Goal: Task Accomplishment & Management: Manage account settings

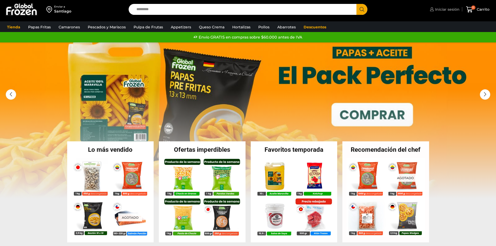
click at [451, 10] on span "Iniciar sesión" at bounding box center [447, 9] width 26 height 5
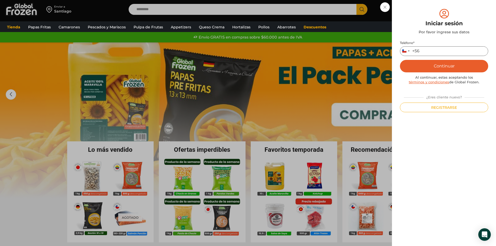
click at [432, 47] on input "Teléfono *" at bounding box center [444, 51] width 88 height 10
click at [435, 60] on button "Continuar" at bounding box center [444, 66] width 88 height 13
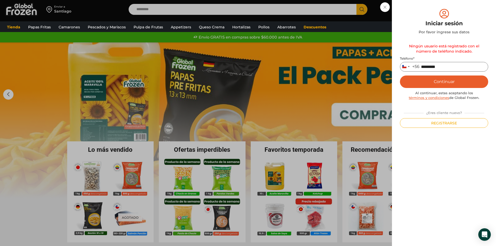
drag, startPoint x: 449, startPoint y: 65, endPoint x: 384, endPoint y: 75, distance: 66.0
click at [429, 15] on div "Iniciar sesión Mi cuenta Login Register Iniciar sesión Por favor ingrese sus da…" at bounding box center [444, 9] width 31 height 10
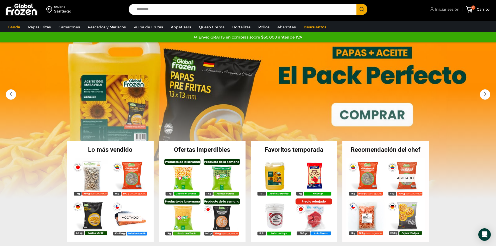
click at [439, 13] on link "Iniciar sesión" at bounding box center [444, 9] width 31 height 10
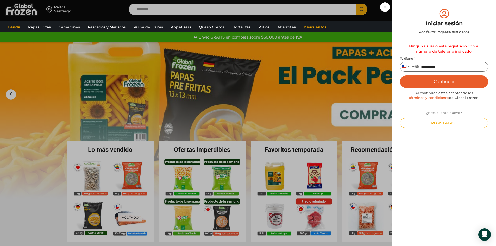
type input "*********"
click at [405, 80] on button "Continuar" at bounding box center [444, 82] width 88 height 13
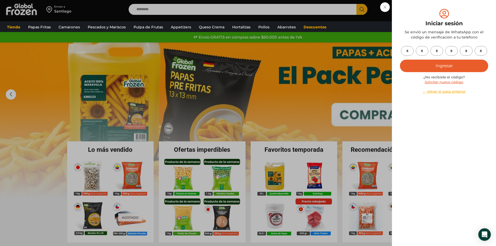
click at [409, 52] on input "text" at bounding box center [407, 51] width 13 height 10
type input "*"
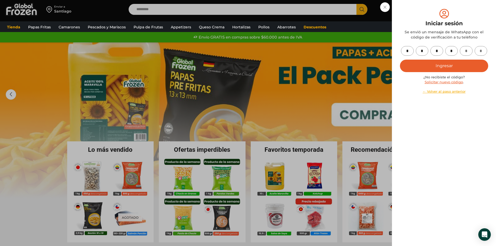
type input "*"
click at [428, 61] on button "Ingresar" at bounding box center [444, 66] width 88 height 13
click at [435, 66] on button "Ingresar" at bounding box center [444, 66] width 88 height 13
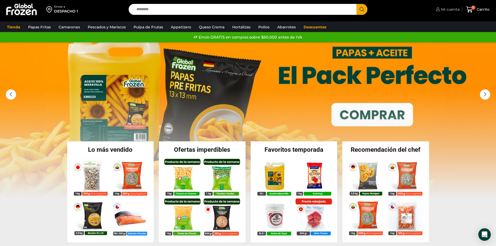
click at [452, 13] on link "Mi cuenta" at bounding box center [447, 9] width 25 height 10
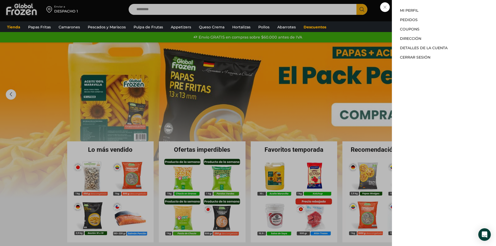
click at [435, 15] on div "Mi cuenta Mi cuenta Mi perfil Pedidos Descargas Coupons Dirección Detalles de l…" at bounding box center [447, 9] width 25 height 10
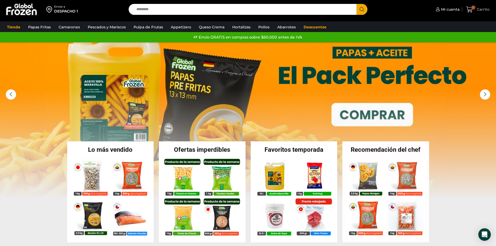
click at [478, 8] on span "Carrito" at bounding box center [483, 9] width 14 height 5
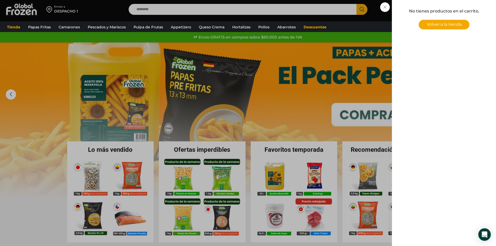
click at [465, 16] on div "0 [GEOGRAPHIC_DATA] 0 0 Shopping Cart No tienes productos en el carrito. Volver…" at bounding box center [478, 9] width 26 height 12
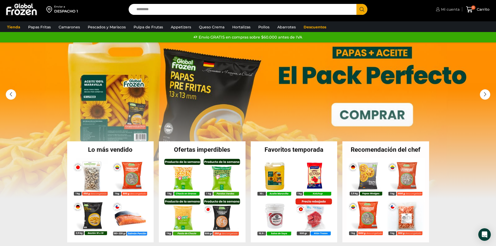
click at [448, 11] on span "Mi cuenta" at bounding box center [450, 9] width 20 height 5
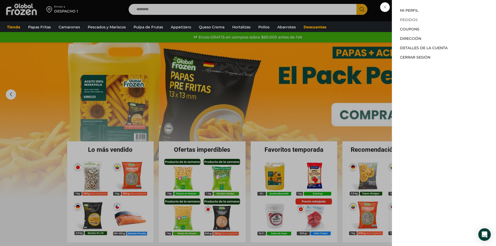
click at [409, 18] on link "Pedidos" at bounding box center [409, 19] width 18 height 5
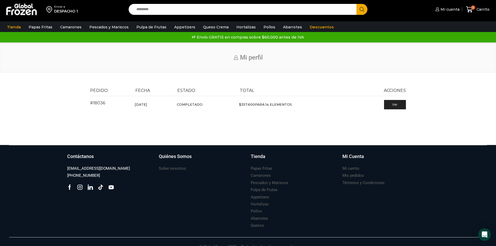
click at [70, 10] on div "DESPACHO 1" at bounding box center [66, 11] width 24 height 5
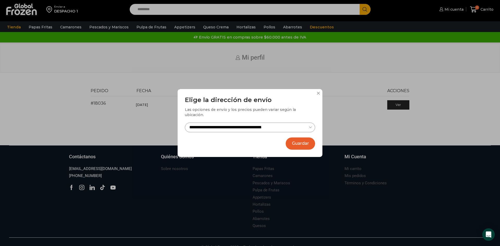
click at [316, 97] on div "**********" at bounding box center [250, 123] width 145 height 68
click at [317, 95] on div "**********" at bounding box center [250, 123] width 145 height 68
click at [318, 95] on button at bounding box center [318, 93] width 3 height 3
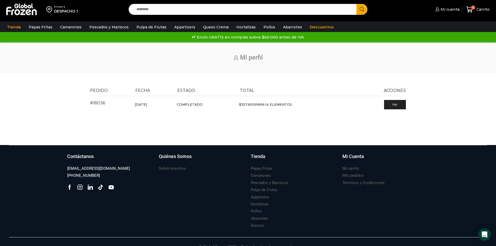
click at [324, 74] on div "Enviar a DESPACHO 1 Search input Search Mi cuenta" at bounding box center [248, 72] width 496 height 145
